Goal: Information Seeking & Learning: Learn about a topic

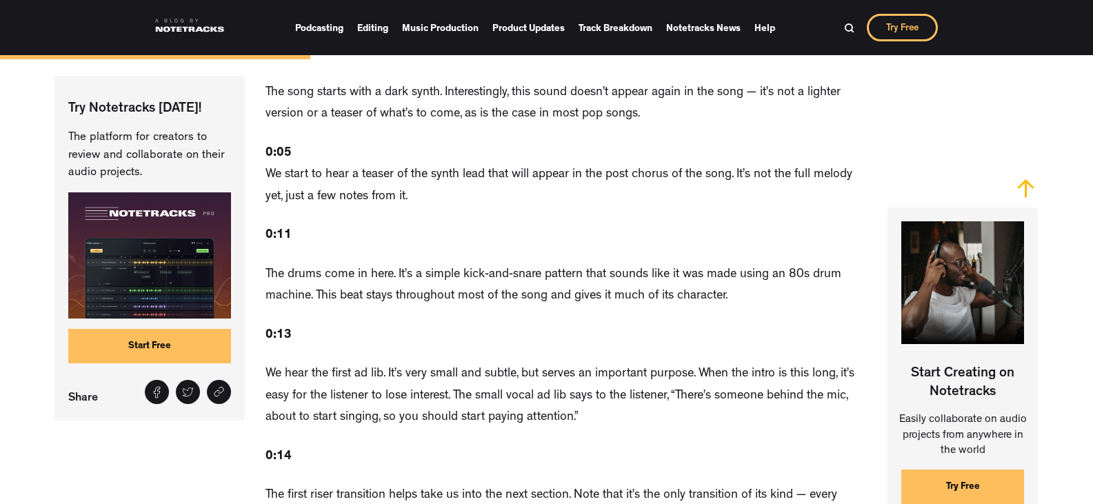
scroll to position [2101, 0]
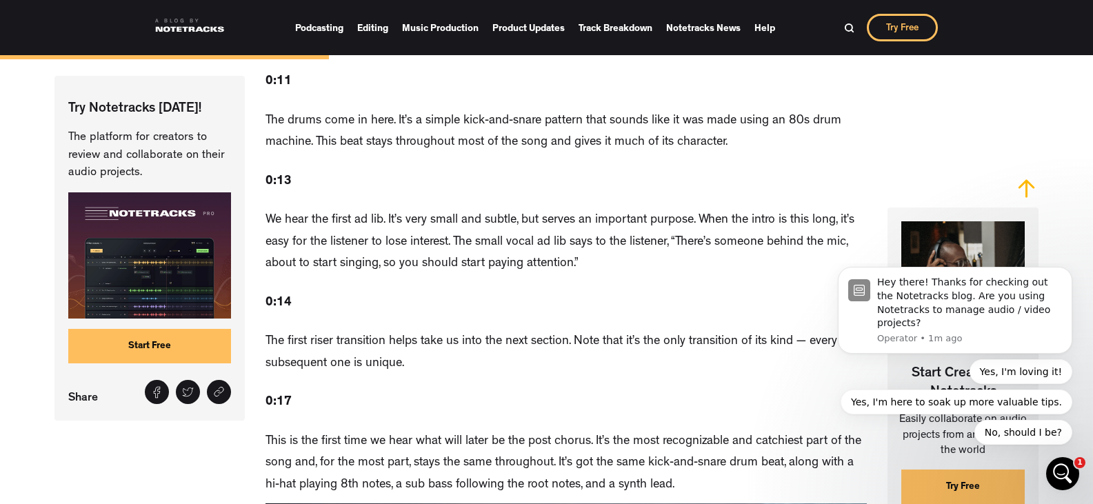
scroll to position [2228, 0]
